Goal: Transaction & Acquisition: Purchase product/service

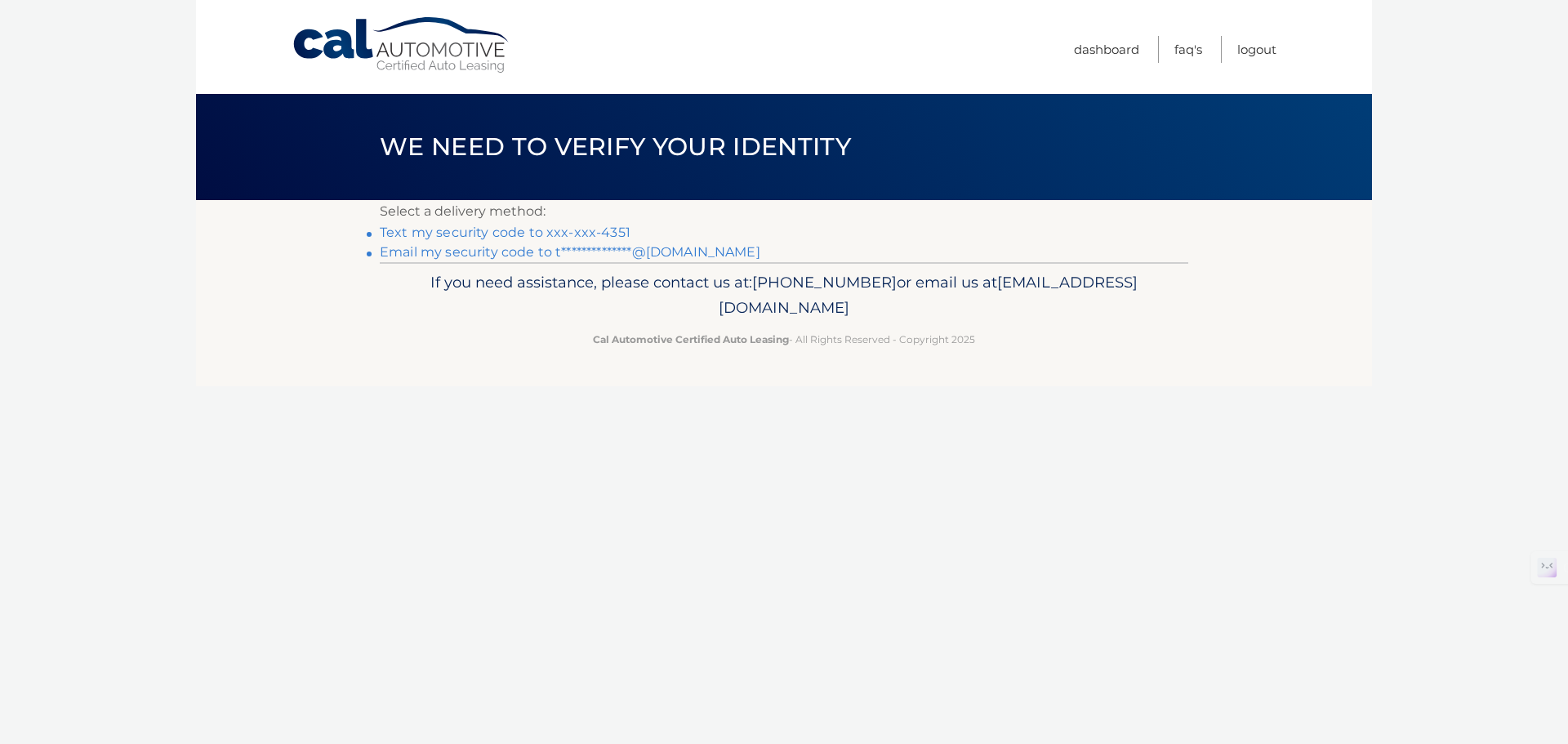
click at [515, 228] on link "Text my security code to xxx-xxx-4351" at bounding box center [505, 232] width 251 height 16
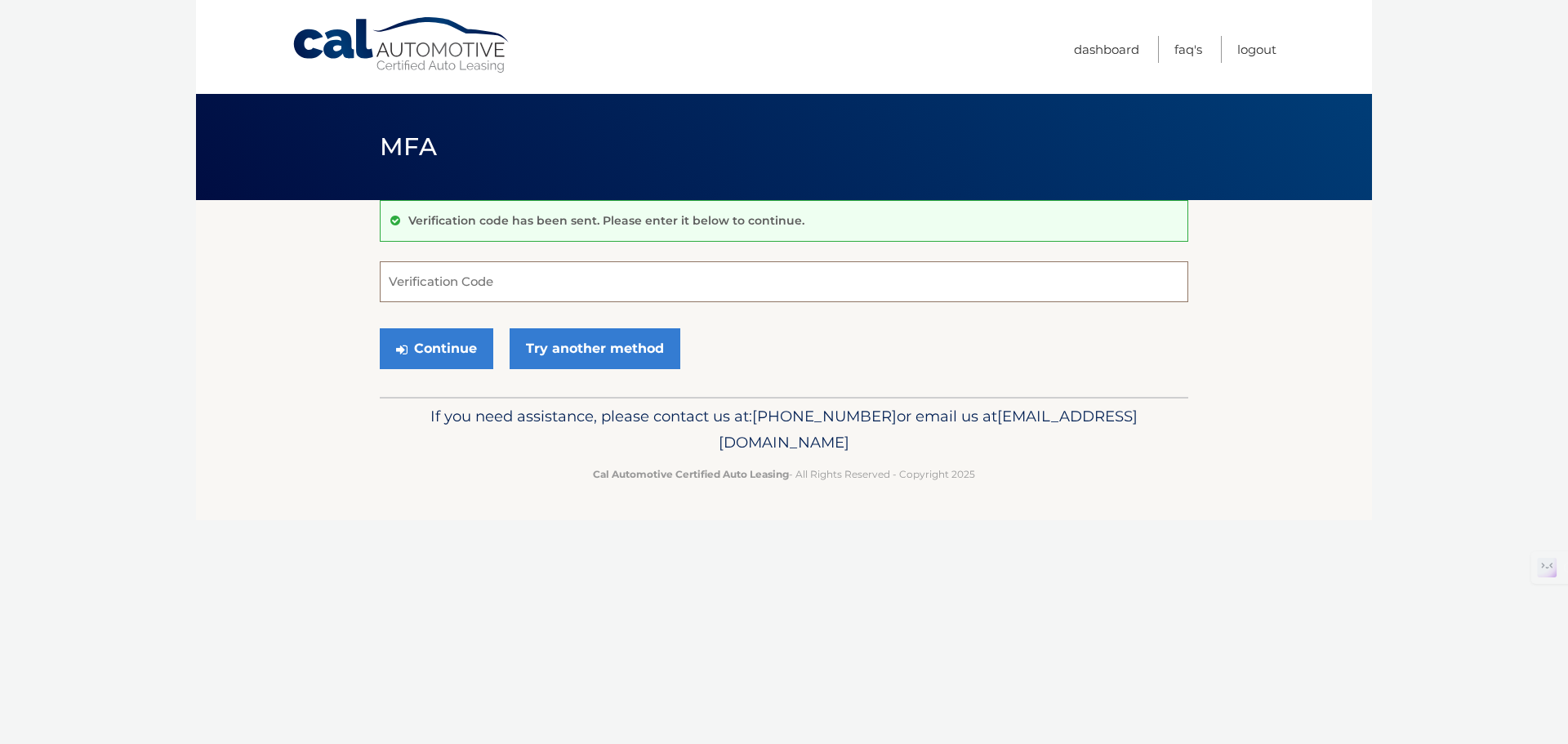
click at [427, 295] on input "Verification Code" at bounding box center [784, 281] width 809 height 41
type input "393602"
click at [380, 329] on button "Continue" at bounding box center [436, 348] width 113 height 41
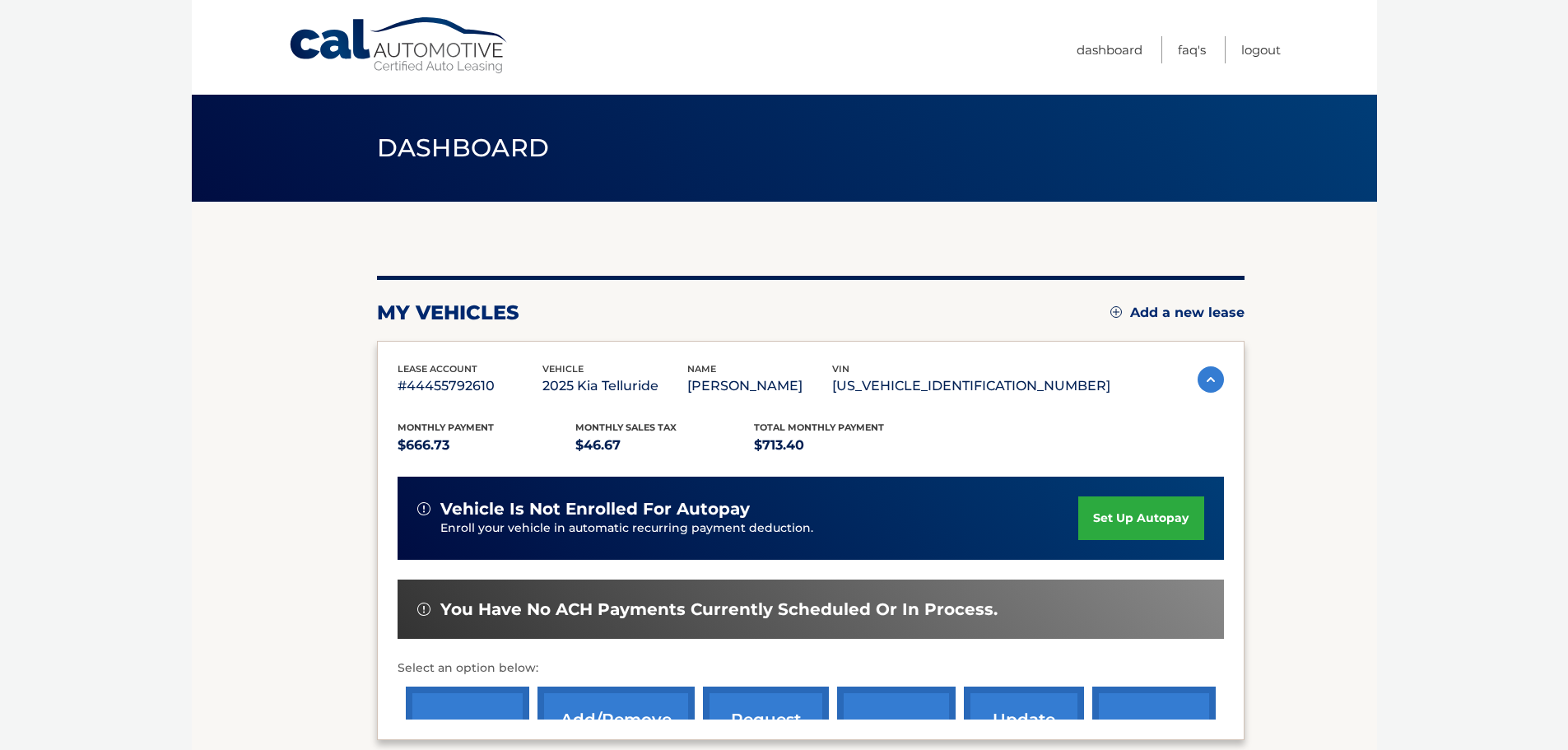
click at [426, 347] on div "lease account #44455792610 vehicle 2025 Kia Telluride name [PERSON_NAME] vin [U…" at bounding box center [811, 540] width 867 height 400
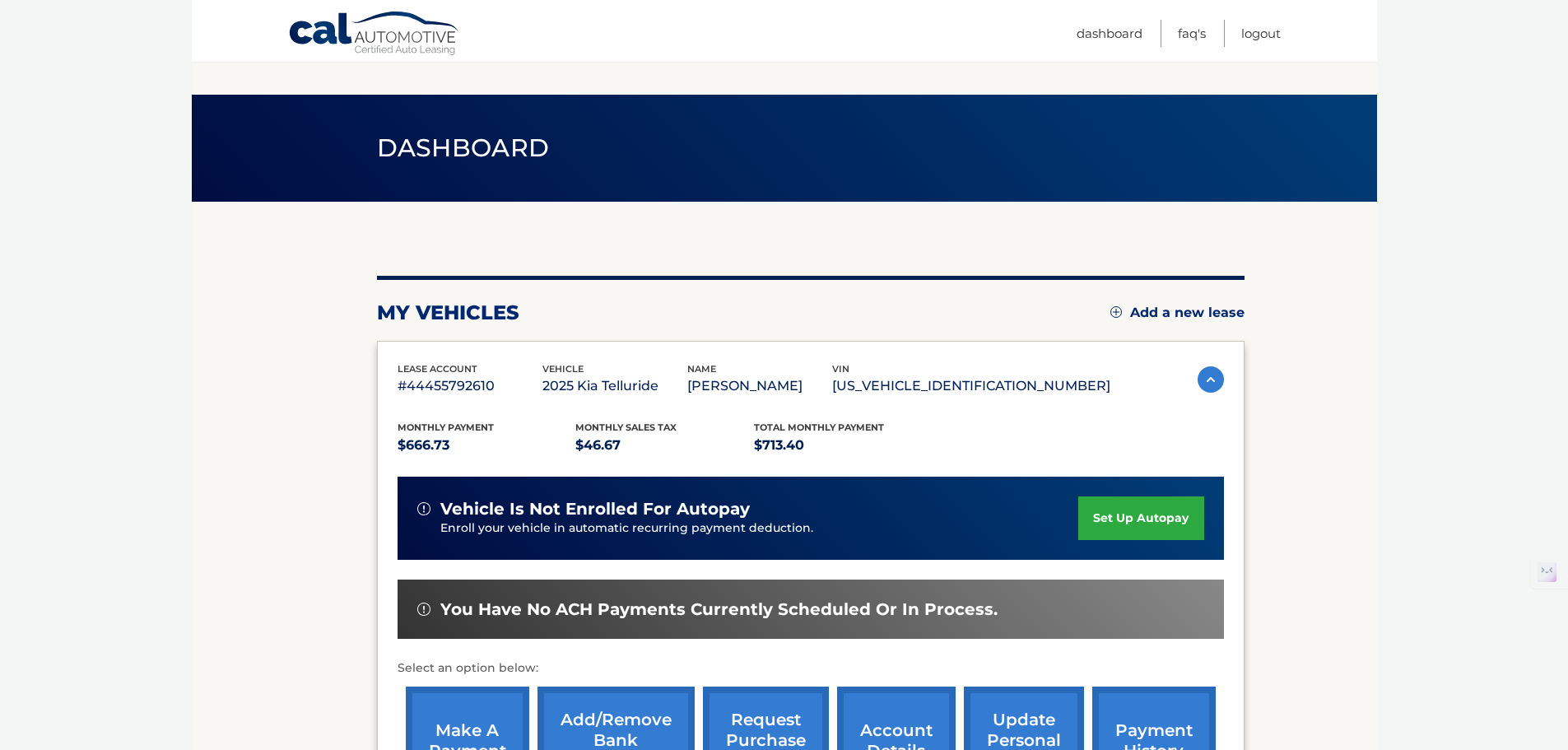
scroll to position [248, 0]
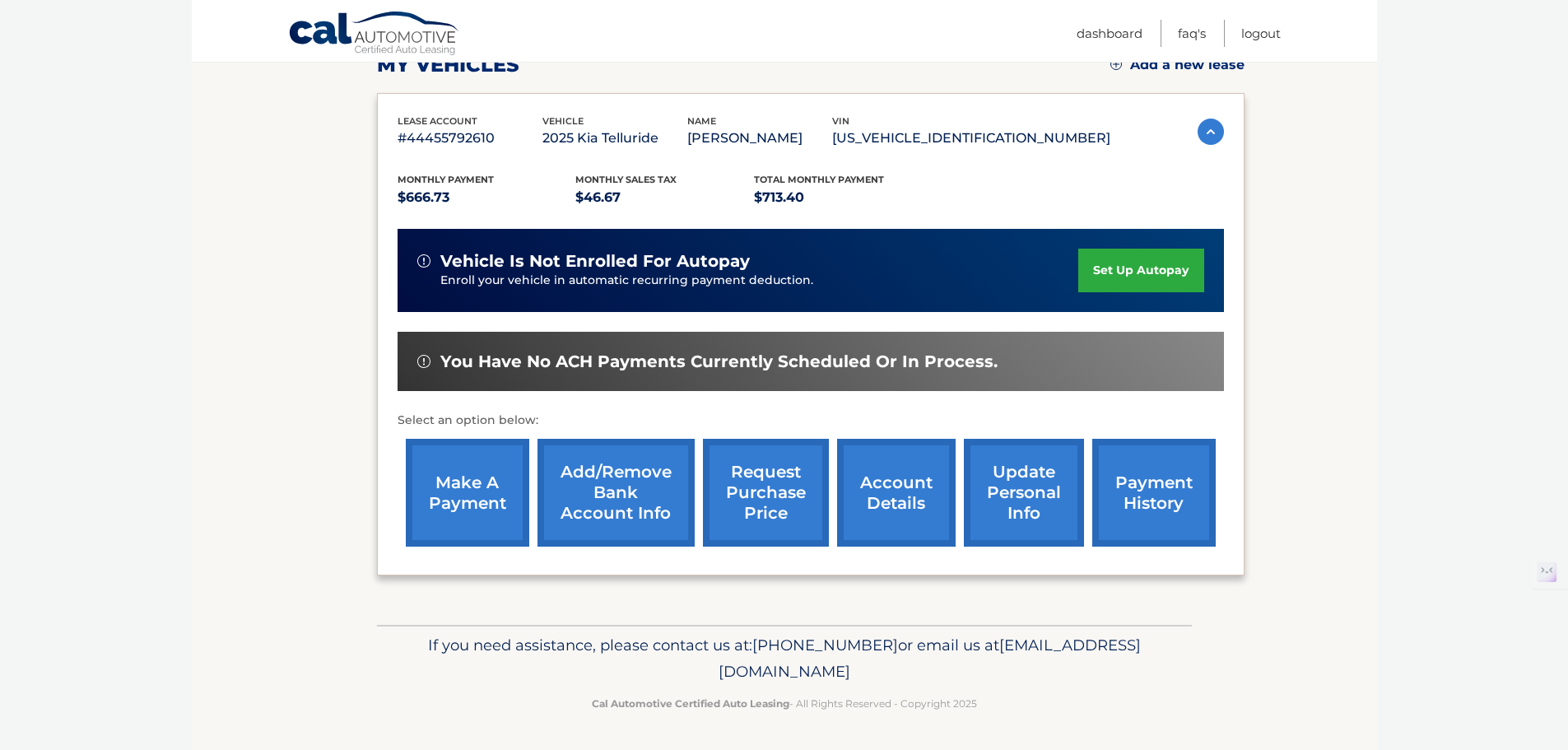
click at [473, 481] on link "make a payment" at bounding box center [467, 492] width 123 height 108
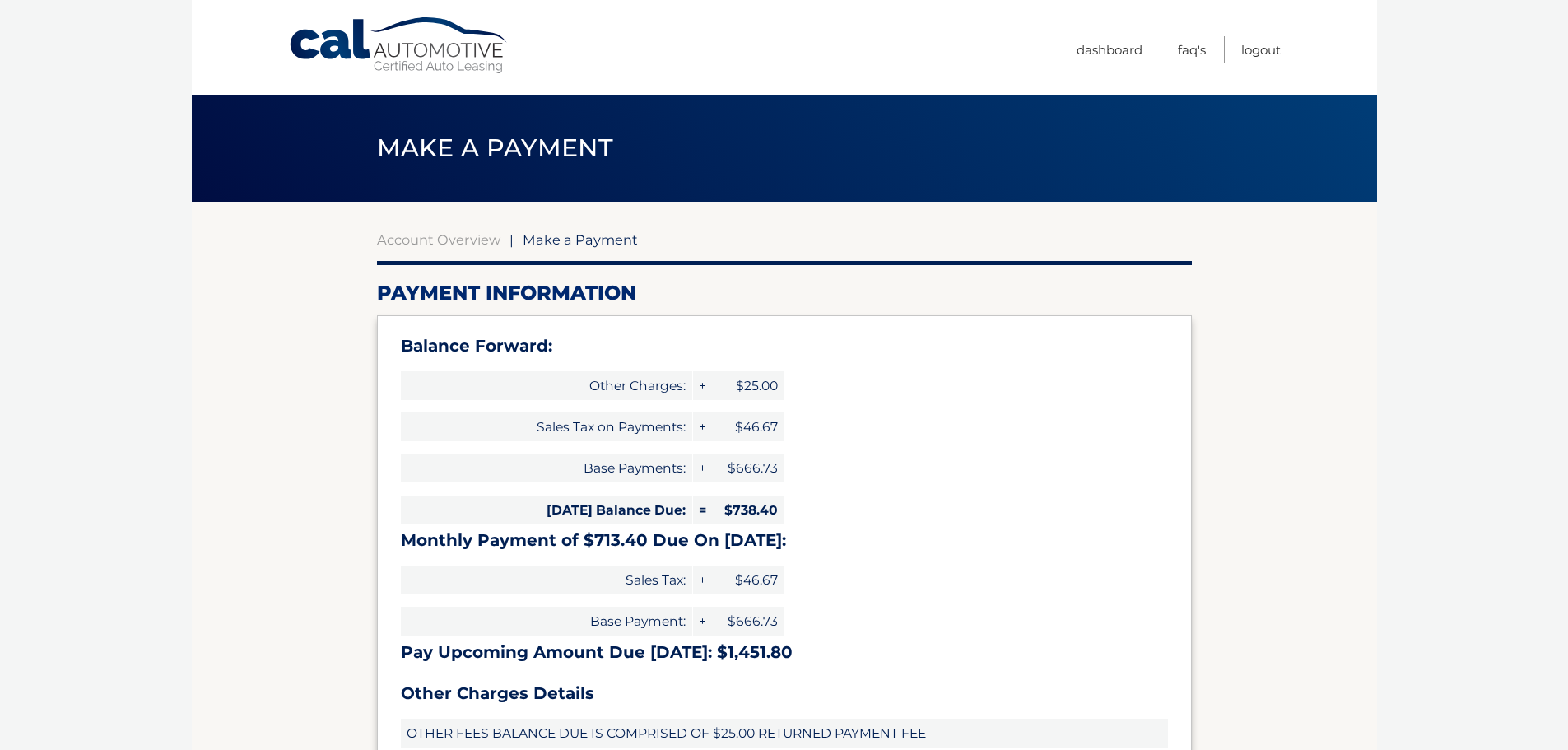
select select "ZDRlYTA5OWEtNzU2ZS00YjQxLWI0ZGUtNzY2MGNhNDVkZTA0"
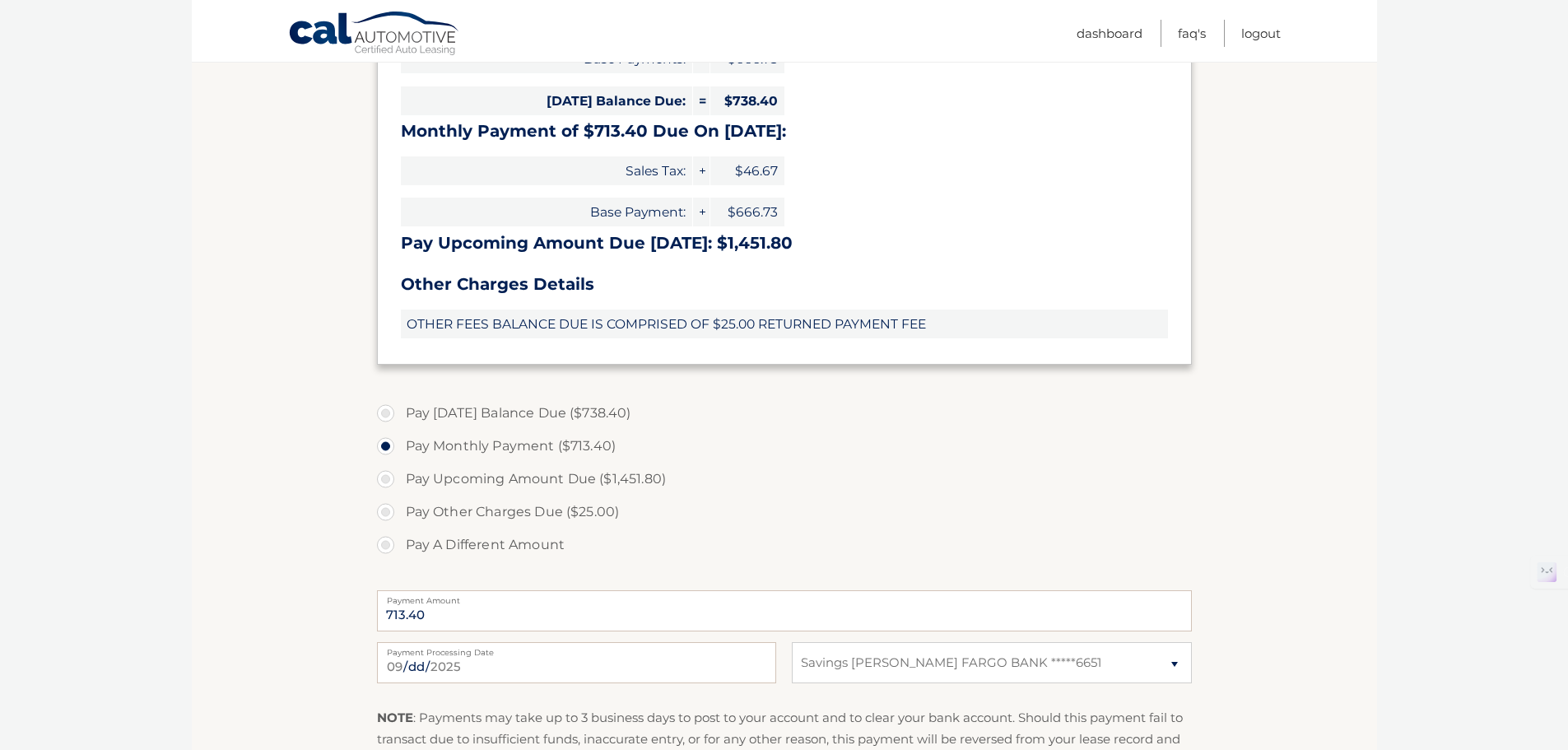
scroll to position [410, 0]
click at [435, 417] on label "Pay Today's Balance Due ($738.40)" at bounding box center [784, 412] width 815 height 33
click at [400, 417] on input "Pay Today's Balance Due ($738.40)" at bounding box center [392, 410] width 17 height 27
radio input "true"
type input "738.40"
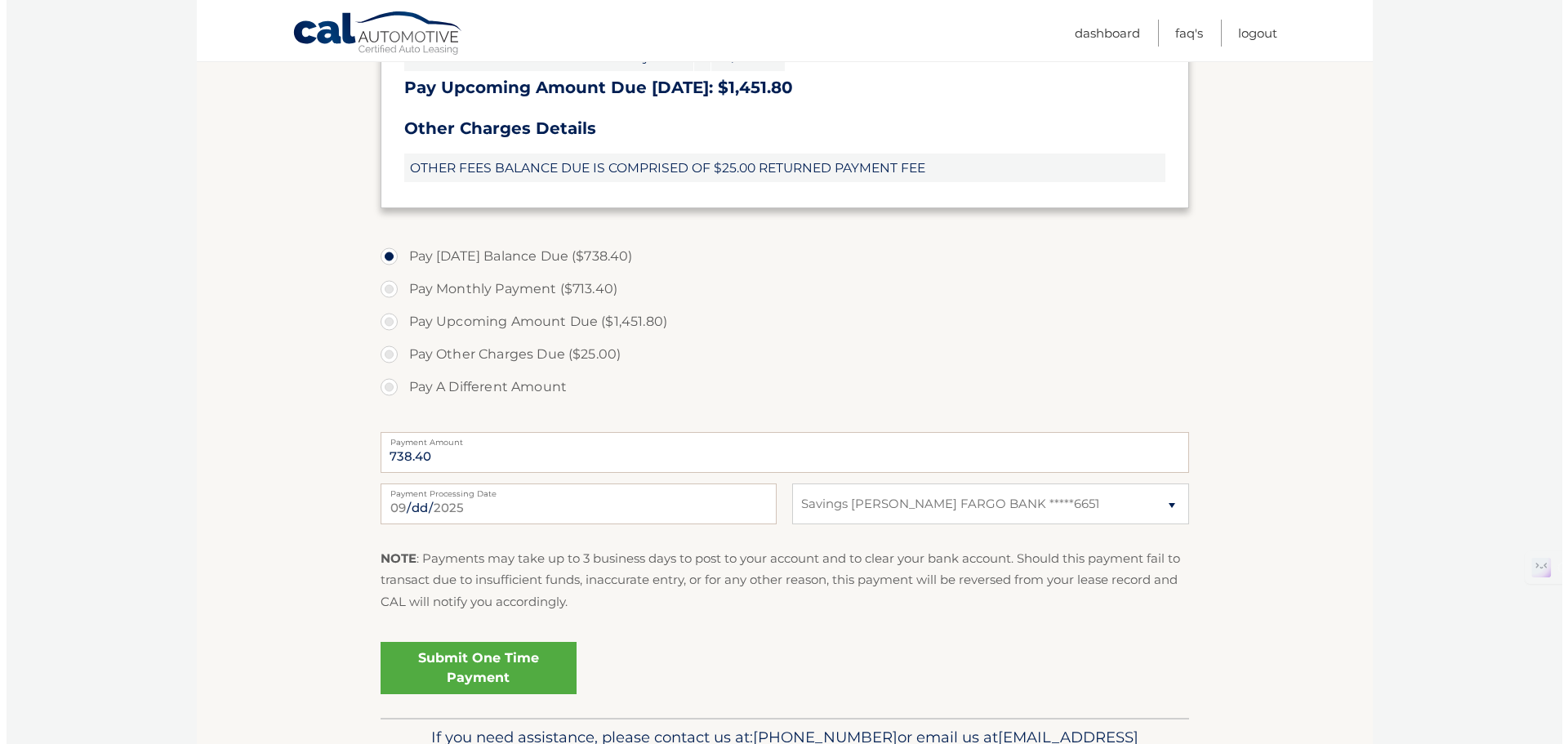
scroll to position [561, 0]
click at [452, 679] on link "Submit One Time Payment" at bounding box center [472, 666] width 196 height 52
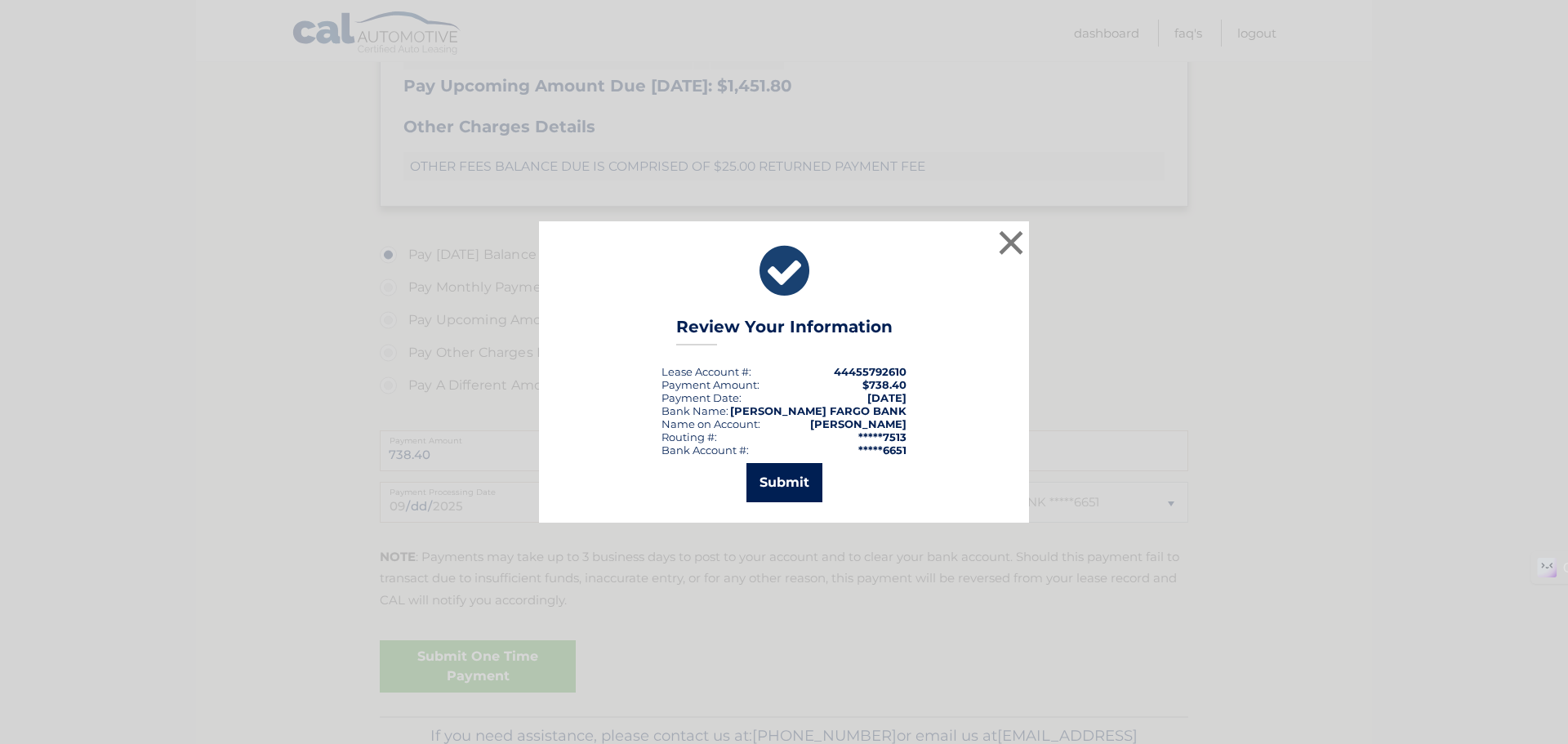
click at [790, 491] on button "Submit" at bounding box center [785, 482] width 76 height 39
